Goal: Obtain resource: Obtain resource

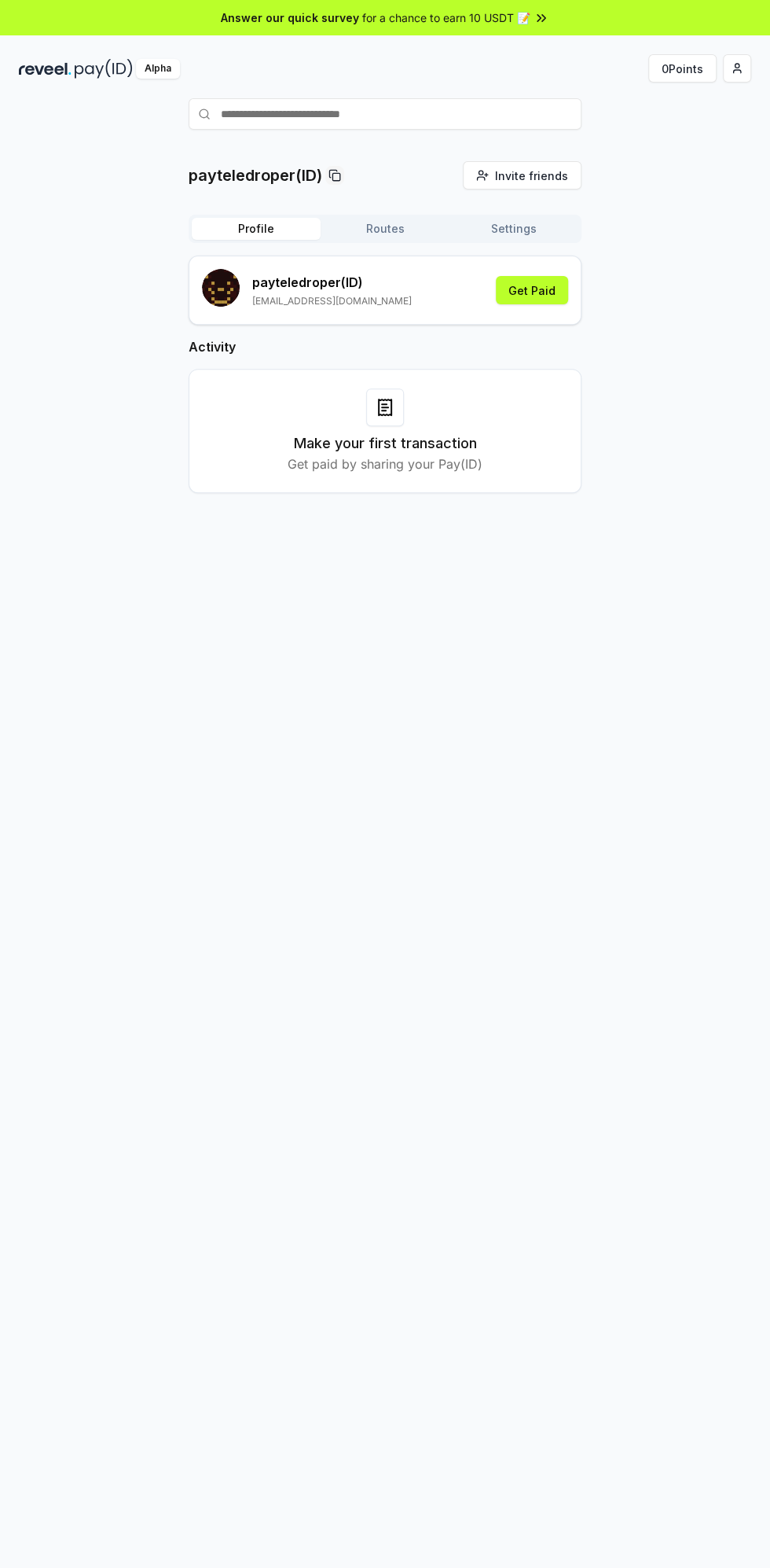
click at [463, 732] on div "payteledroper(ID) Invite friends Invite Profile Routes Settings payteledroper (…" at bounding box center [385, 891] width 770 height 1524
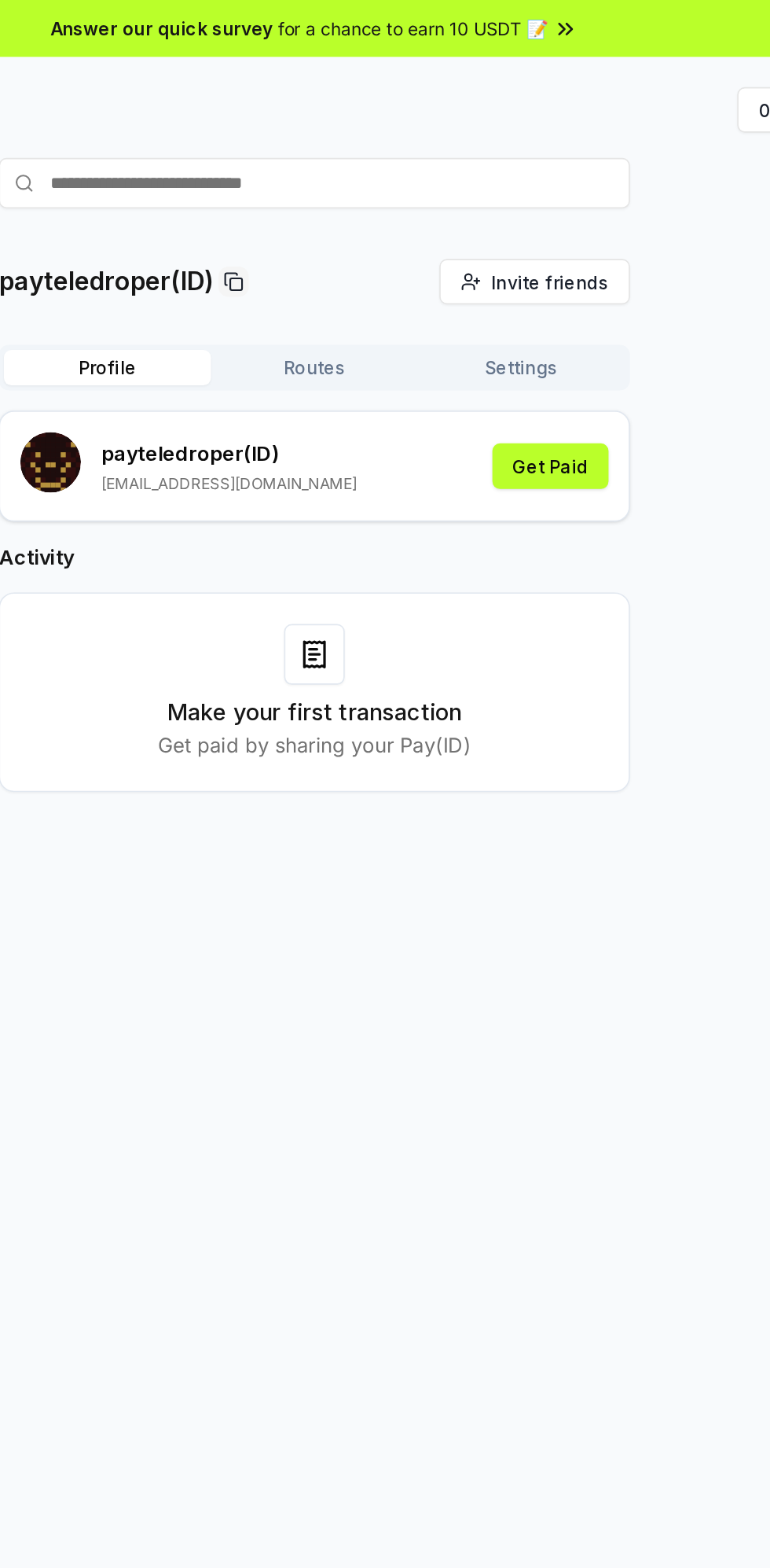
click at [524, 10] on span "for a chance to earn 10 USDT 📝" at bounding box center [446, 17] width 168 height 16
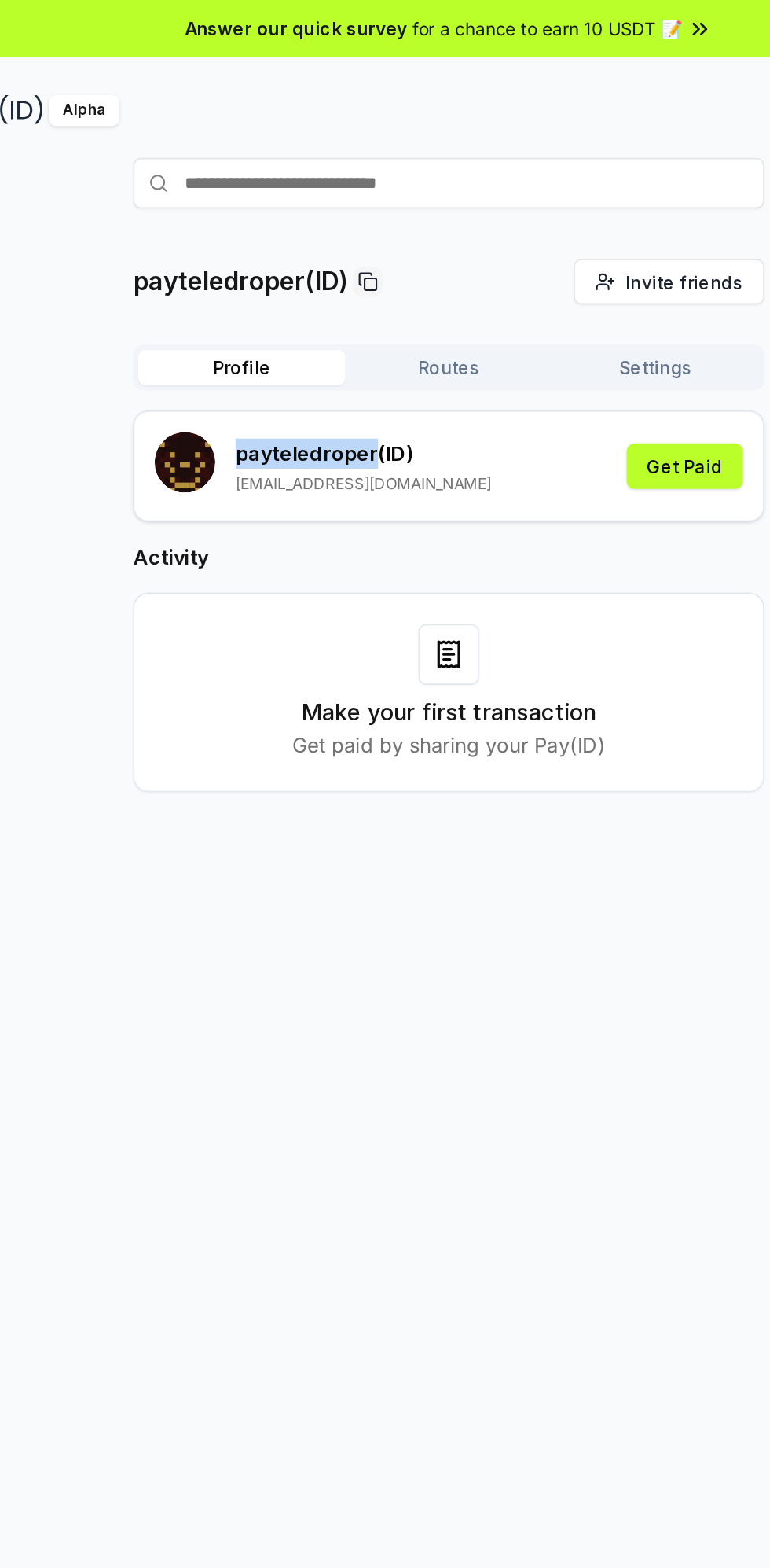
click at [378, 653] on div "payteledroper(ID) Invite friends Invite Profile Routes Settings payteledroper (…" at bounding box center [385, 891] width 770 height 1524
click at [334, 173] on rect at bounding box center [336, 176] width 7 height 7
